Goal: Information Seeking & Learning: Learn about a topic

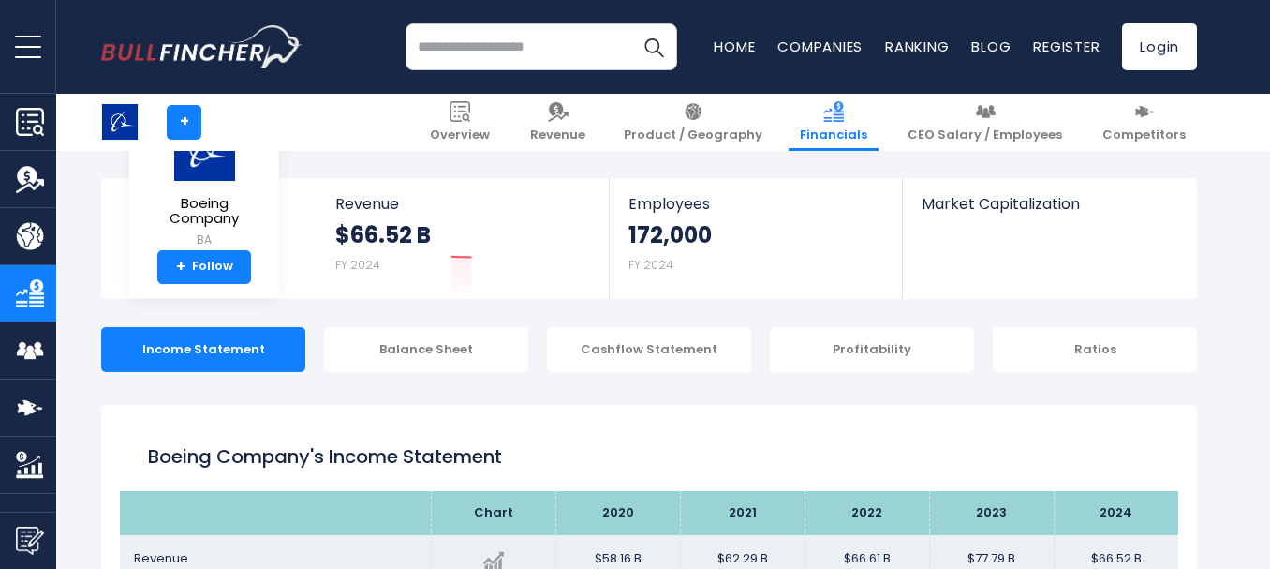
scroll to position [264, 0]
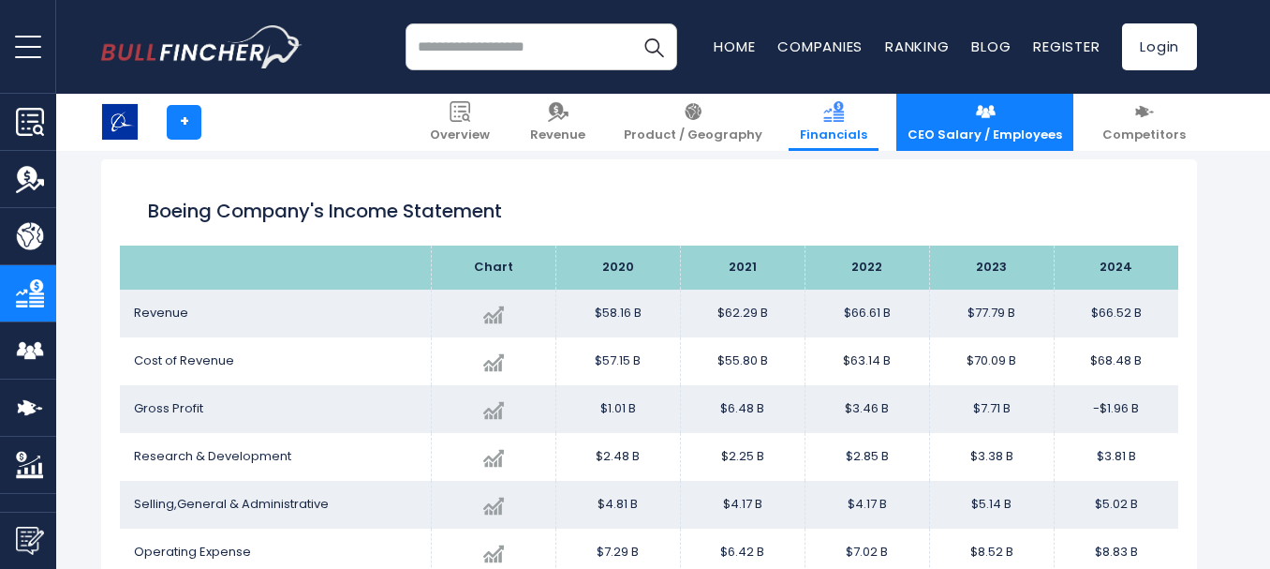
click at [1046, 126] on link "CEO Salary / Employees" at bounding box center [985, 122] width 177 height 57
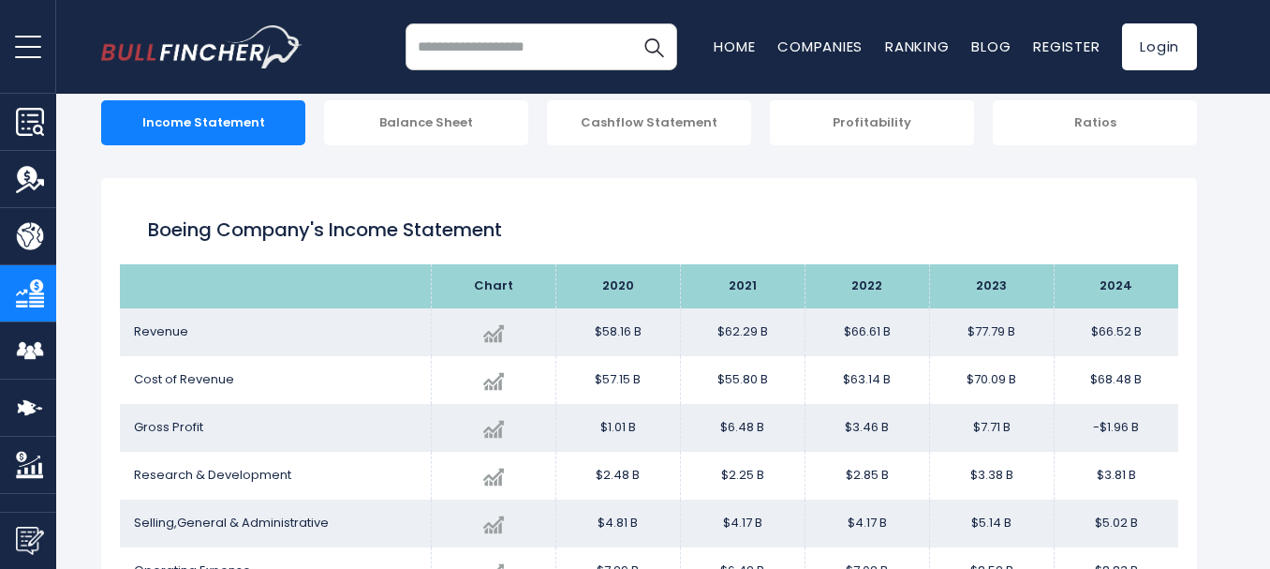
scroll to position [0, 0]
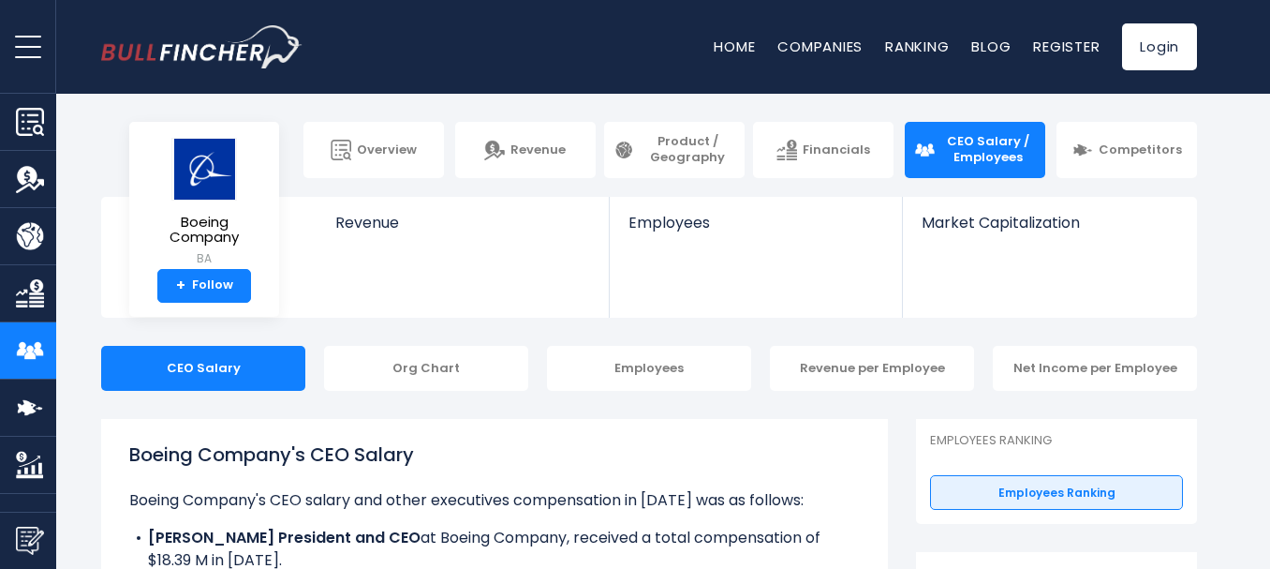
click at [402, 159] on link "Overview" at bounding box center [374, 150] width 141 height 56
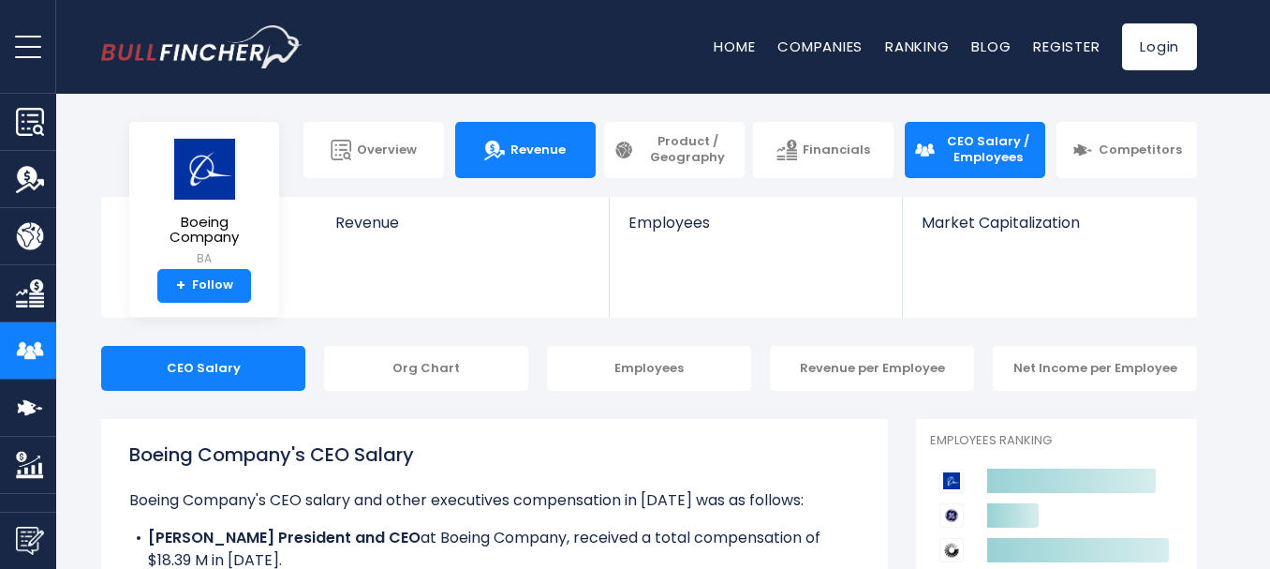
click at [514, 147] on span "Revenue" at bounding box center [538, 150] width 55 height 16
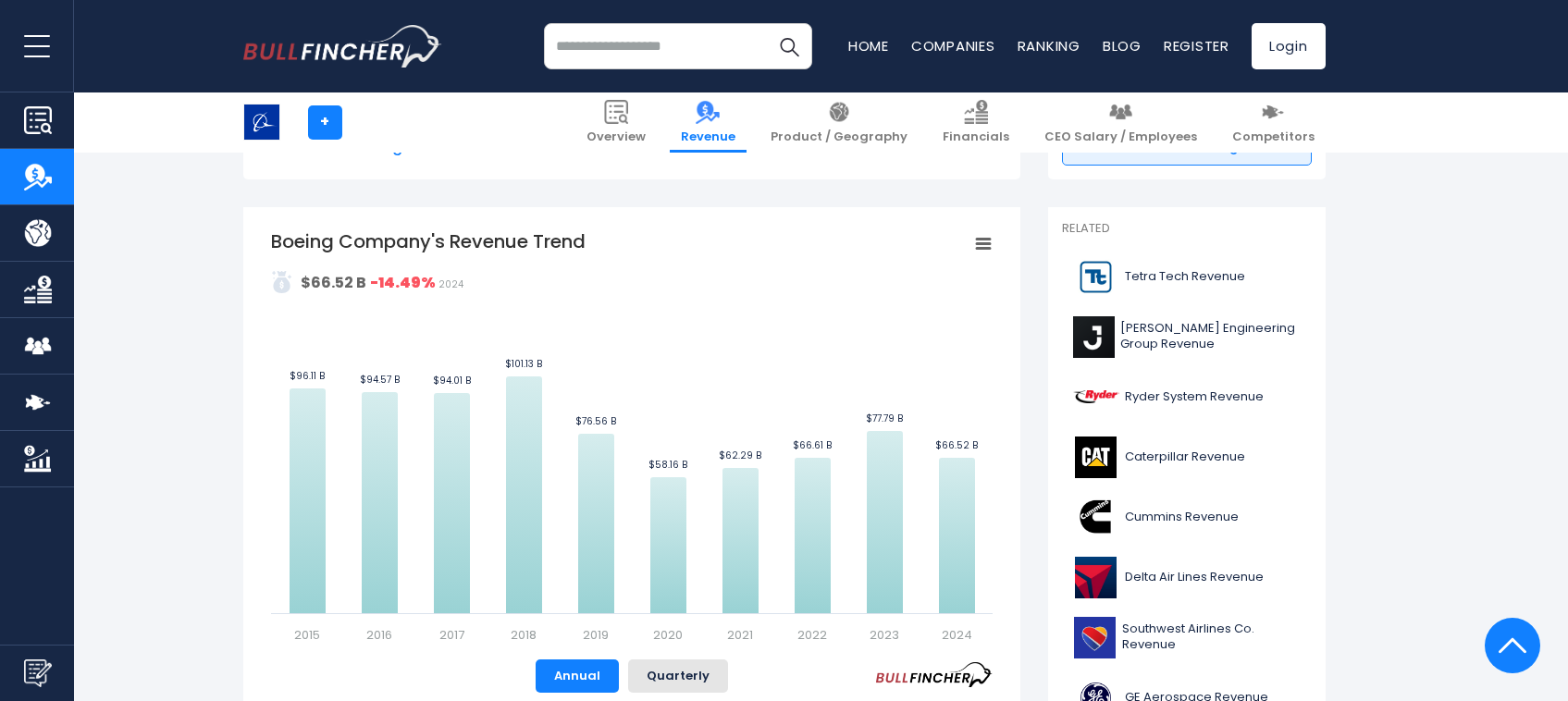
scroll to position [389, 0]
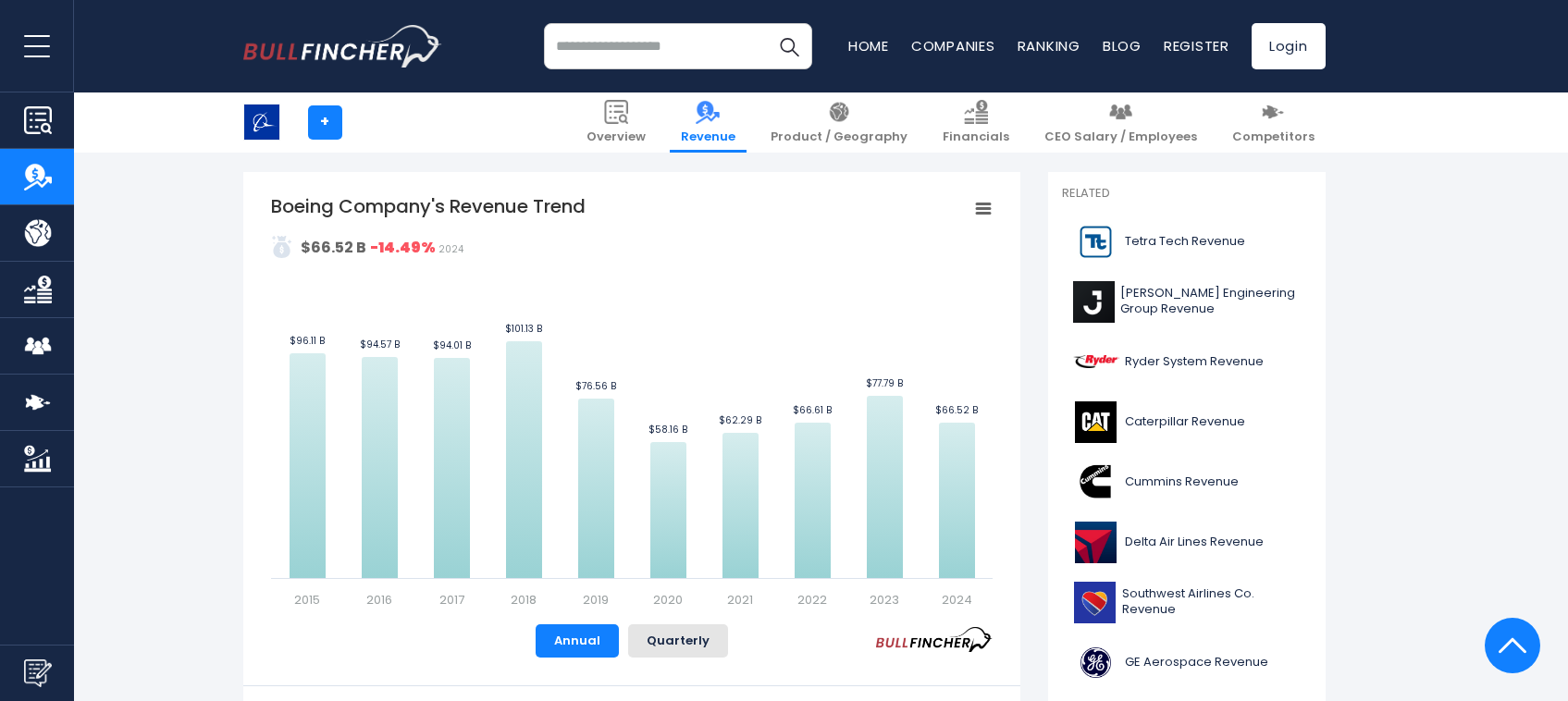
click at [992, 205] on div "Boeing Company's Revenue Trend Created with Highcharts 12.1.2 Values Chart cont…" at bounding box center [631, 507] width 777 height 672
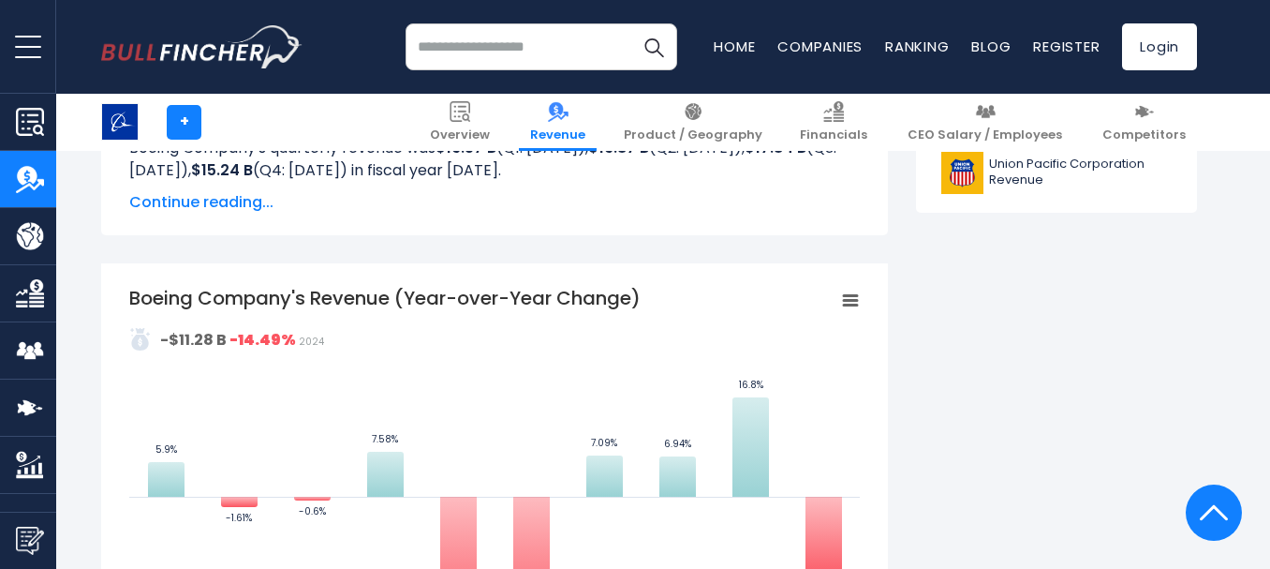
scroll to position [0, 0]
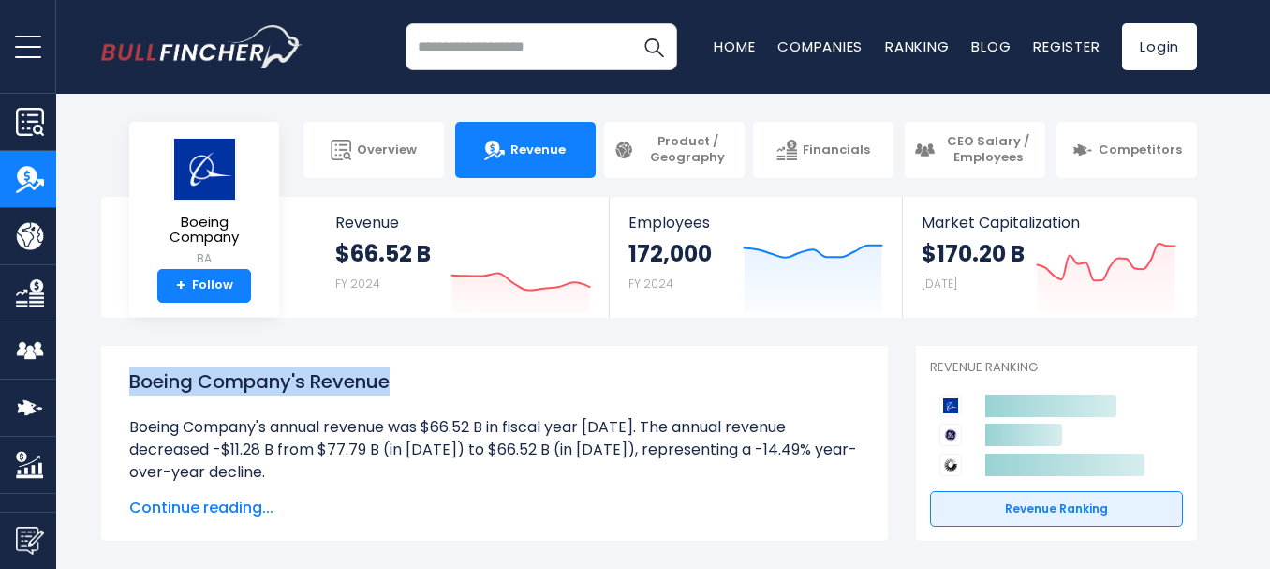
drag, startPoint x: 408, startPoint y: 378, endPoint x: 112, endPoint y: 378, distance: 295.1
click at [112, 378] on div "Boeing Company's Revenue Boeing Company's annual revenue was $66.52 B in fiscal…" at bounding box center [494, 443] width 787 height 195
copy h1 "Boeing Company's Revenue"
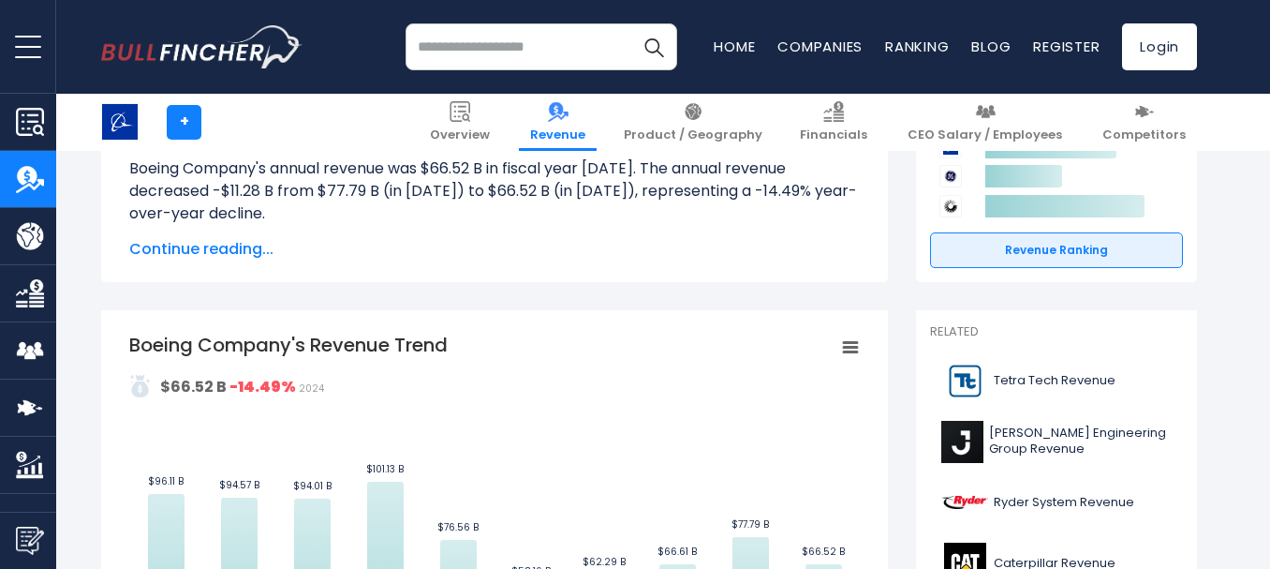
scroll to position [304, 0]
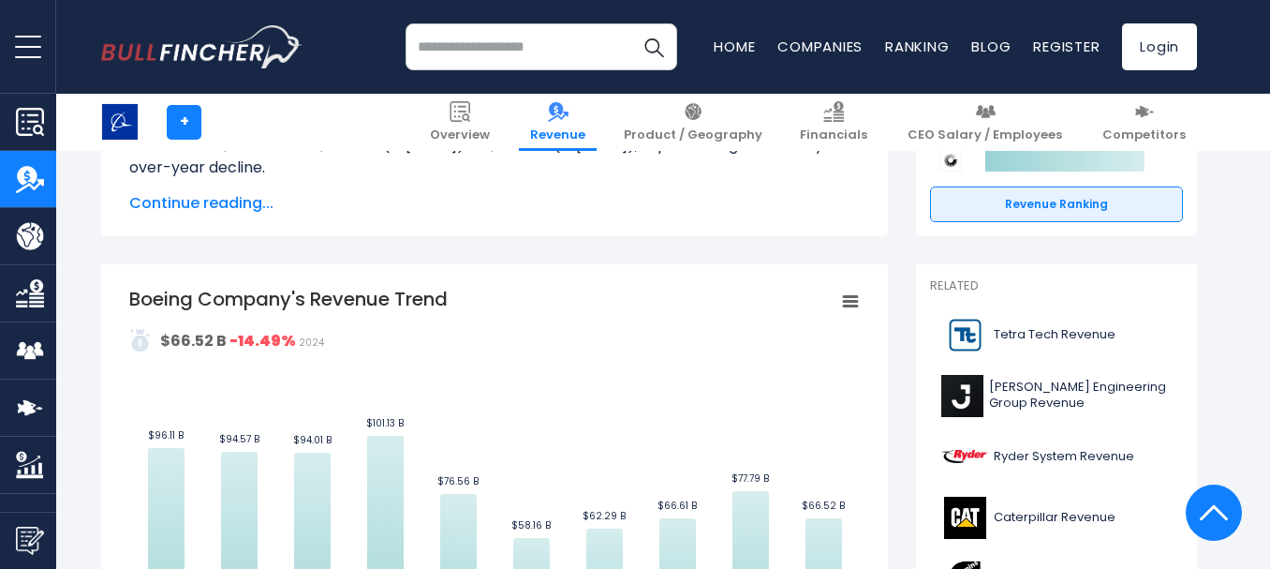
drag, startPoint x: 482, startPoint y: 299, endPoint x: 153, endPoint y: 297, distance: 328.8
click at [153, 297] on icon "Created with Highcharts 12.1.2 Values Chart context menu Boeing Company's Reven…" at bounding box center [494, 497] width 731 height 422
